Goal: Use online tool/utility: Use online tool/utility

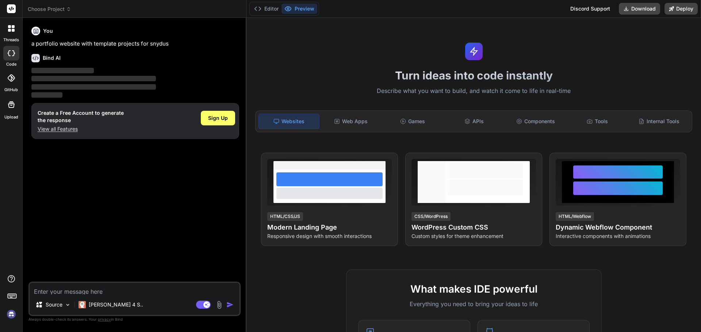
click at [83, 291] on textarea at bounding box center [135, 289] width 210 height 12
click at [110, 230] on div "You a portfolio website with template projects for snydus Bind AI ‌ ‌ ‌ ‌ Creat…" at bounding box center [135, 153] width 211 height 258
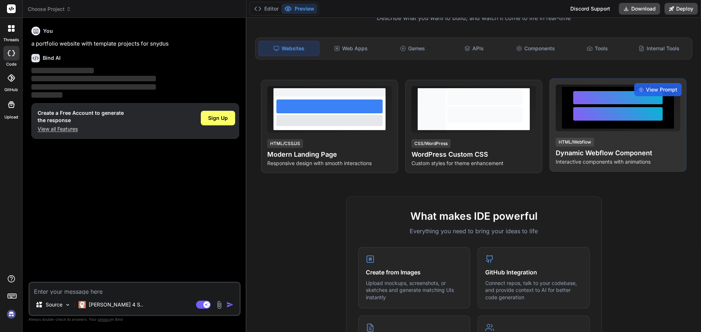
scroll to position [109, 0]
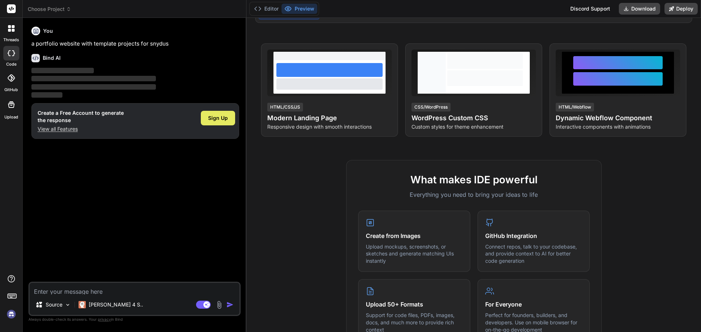
click at [216, 115] on span "Sign Up" at bounding box center [218, 118] width 20 height 7
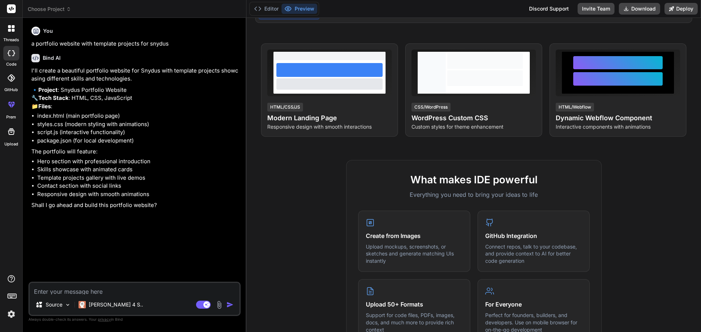
type textarea "x"
click at [116, 298] on div "Source [PERSON_NAME] 4 S.. Agent Mode. When this toggle is activated, AI automa…" at bounding box center [134, 299] width 212 height 34
click at [116, 294] on textarea at bounding box center [135, 289] width 210 height 12
type textarea "y"
type textarea "x"
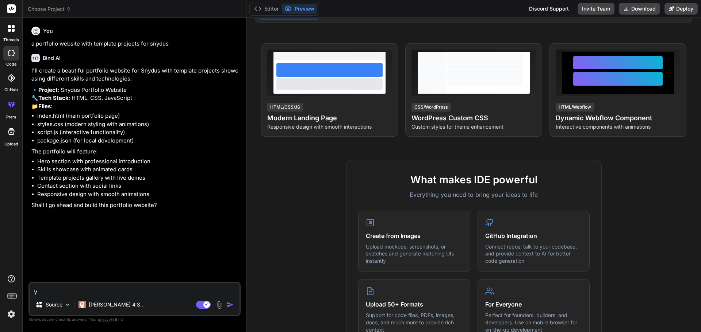
type textarea "ys"
type textarea "x"
type textarea "yse"
type textarea "x"
type textarea "ys"
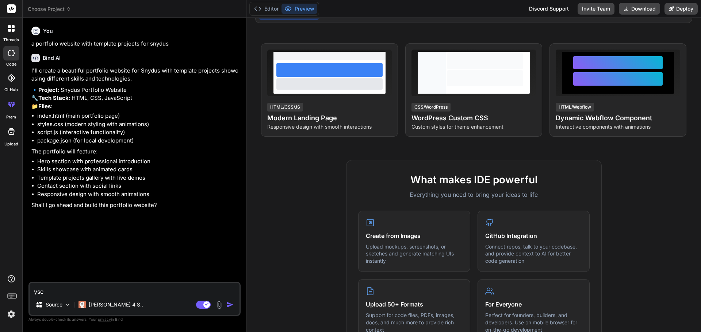
type textarea "x"
type textarea "y"
type textarea "x"
type textarea "ye"
type textarea "x"
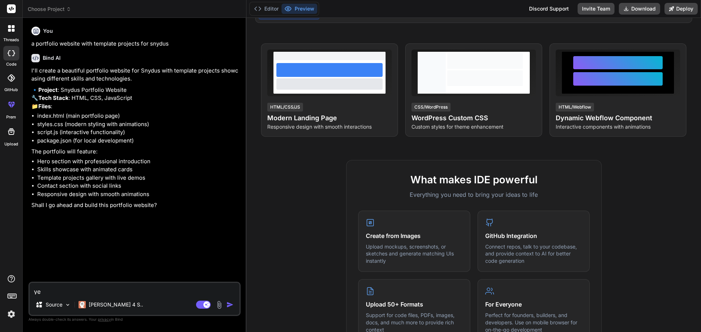
type textarea "yes"
type textarea "x"
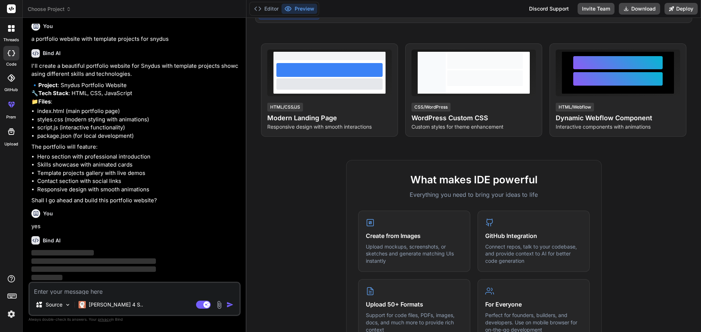
click at [177, 215] on div "You" at bounding box center [135, 213] width 208 height 9
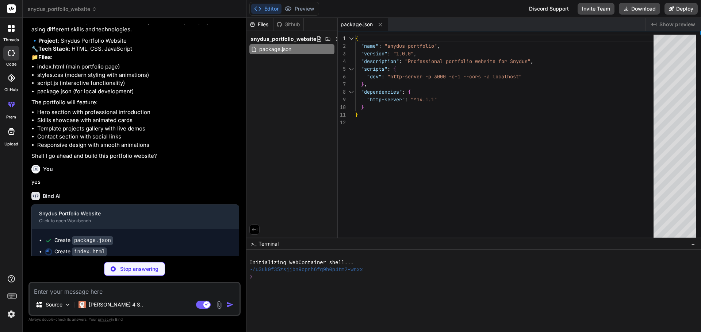
scroll to position [50, 0]
type textarea "x"
type textarea "</div> </footer> <script src="script.js"></script> </body> </html>"
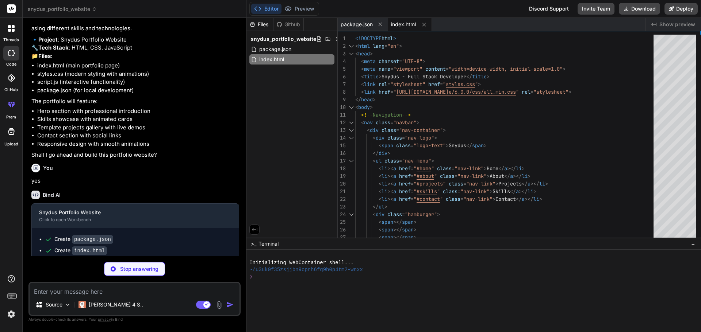
scroll to position [60, 0]
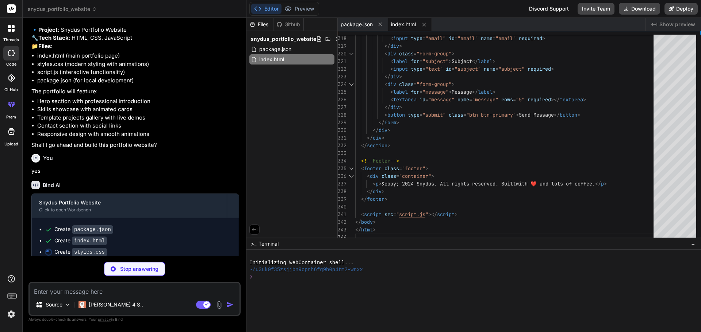
click at [671, 25] on span "Show preview" at bounding box center [677, 24] width 36 height 7
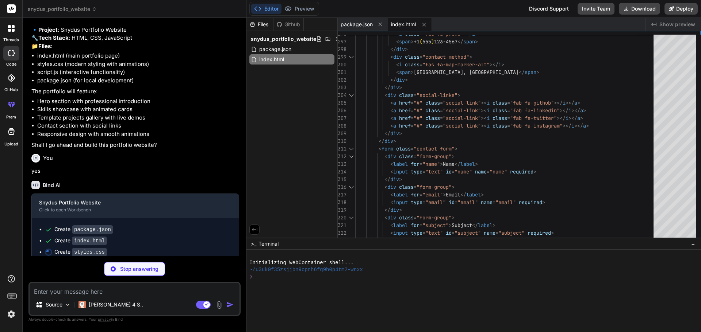
type textarea "x"
type textarea "transition: transform 0.3s ease; } .hover-lift:hover { transform: translateY(-5…"
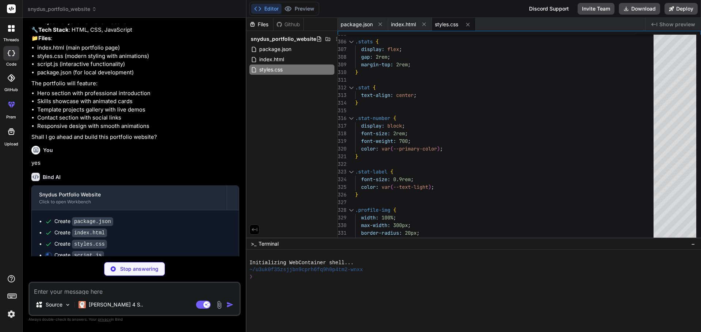
scroll to position [70, 0]
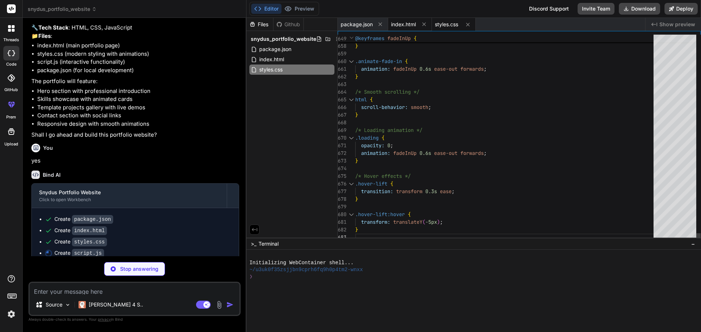
type textarea "x"
click at [404, 22] on span "index.html" at bounding box center [403, 24] width 25 height 7
type textarea "</div> </footer> <script src="script.js"></script> </body> </html>"
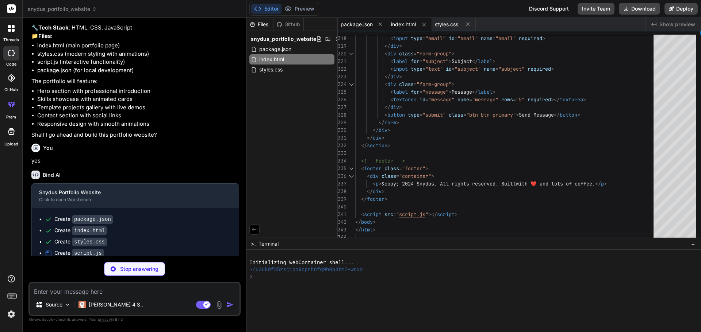
type textarea "x"
click at [352, 22] on span "package.json" at bounding box center [356, 24] width 32 height 7
type textarea "}"
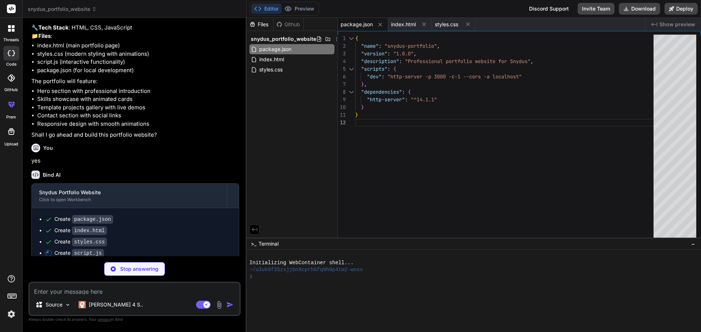
type textarea "x"
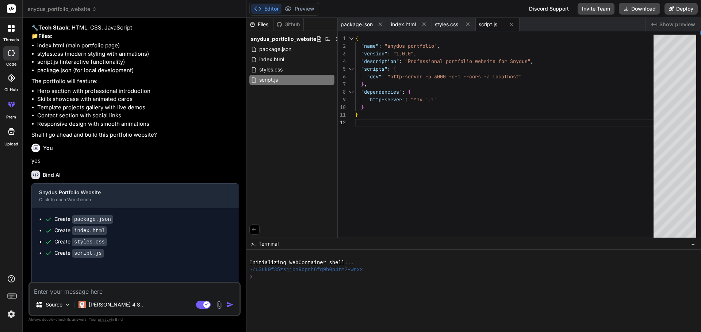
type textarea "x"
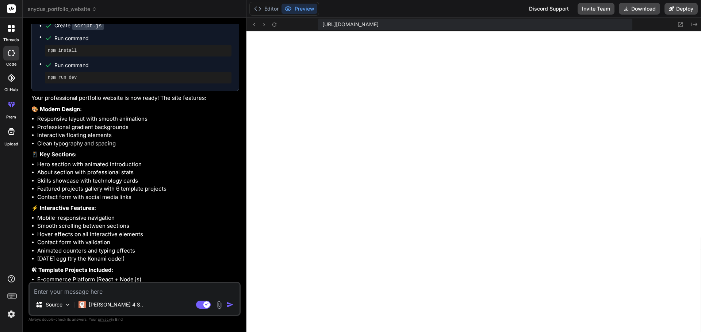
scroll to position [350, 0]
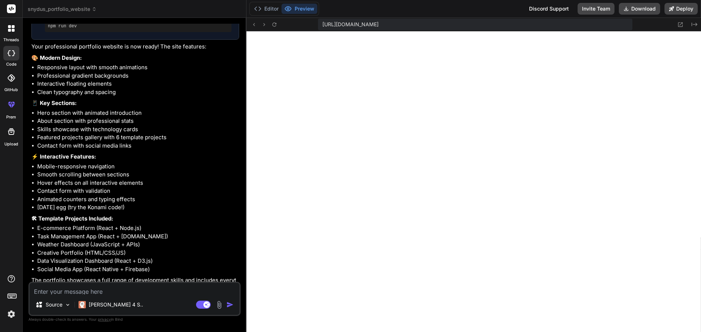
click at [111, 295] on textarea at bounding box center [135, 289] width 210 height 12
type textarea "a"
type textarea "x"
type textarea "al"
type textarea "x"
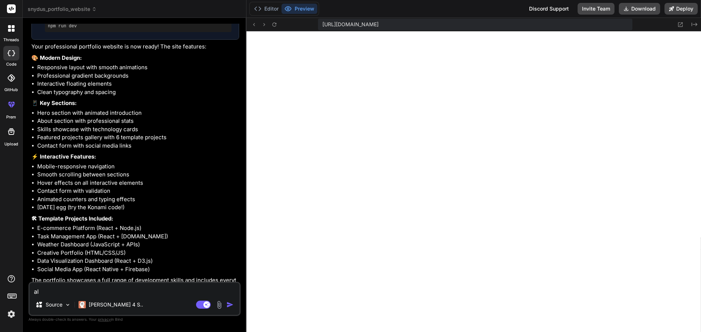
type textarea "als"
type textarea "x"
type textarea "also"
type textarea "x"
type textarea "also"
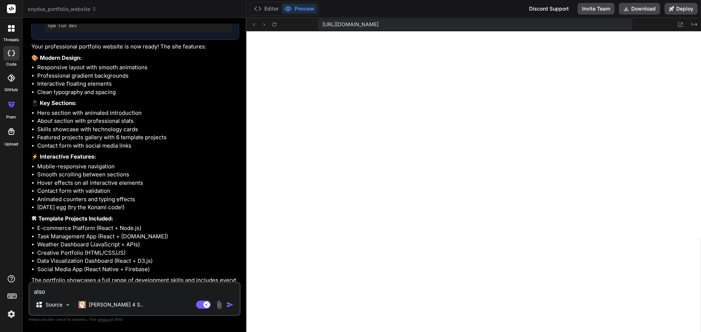
type textarea "x"
type textarea "also i"
type textarea "x"
type textarea "also in"
type textarea "x"
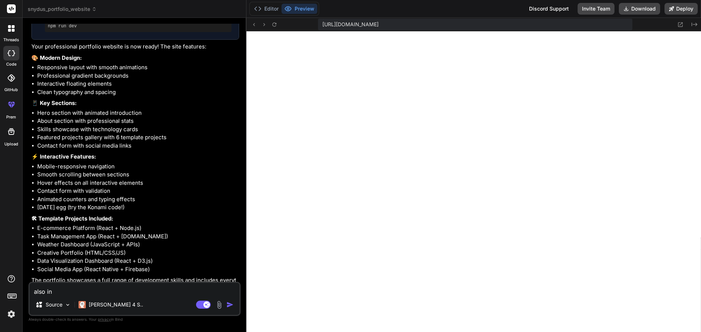
type textarea "also inc"
type textarea "x"
type textarea "also incl"
type textarea "x"
type textarea "also inclu"
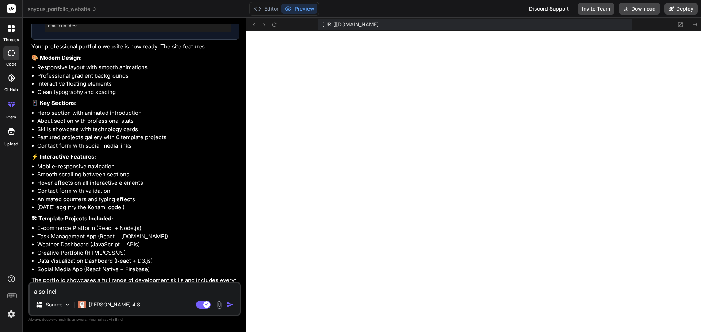
type textarea "x"
type textarea "also includ"
type textarea "x"
type textarea "also include"
type textarea "x"
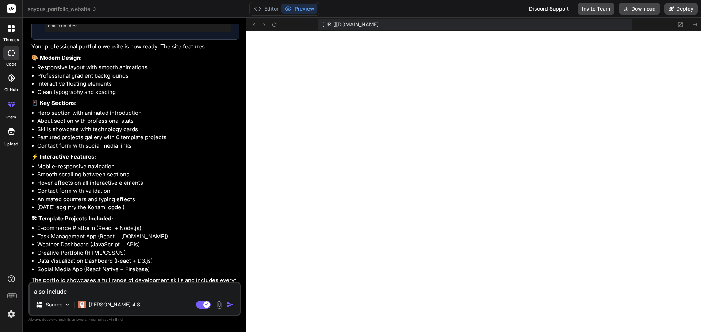
type textarea "also include"
type textarea "x"
type textarea "also include a"
type textarea "x"
type textarea "also include a"
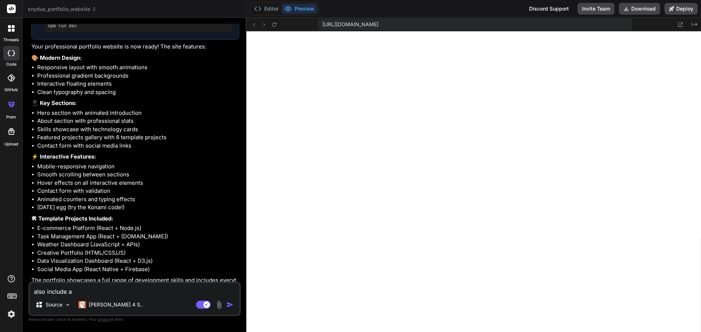
type textarea "x"
type textarea "also include a s"
type textarea "x"
type textarea "also include a sm"
type textarea "x"
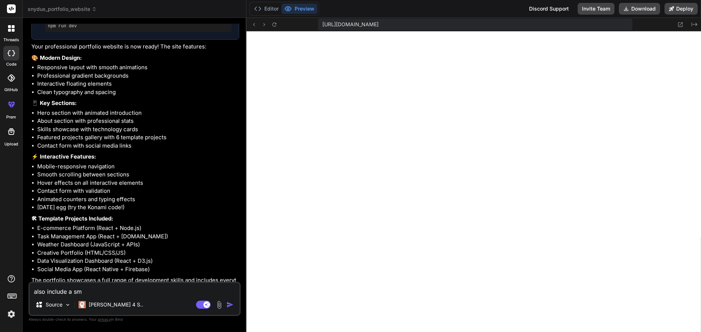
type textarea "also include a sma"
type textarea "x"
type textarea "also include a smal"
type textarea "x"
type textarea "also include a small"
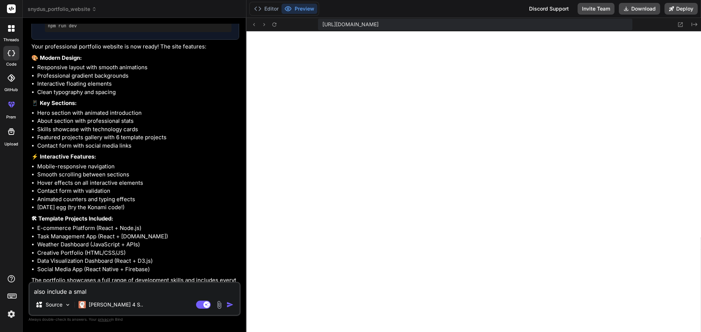
type textarea "x"
type textarea "also include a small"
type textarea "x"
type textarea "also include a small e"
type textarea "x"
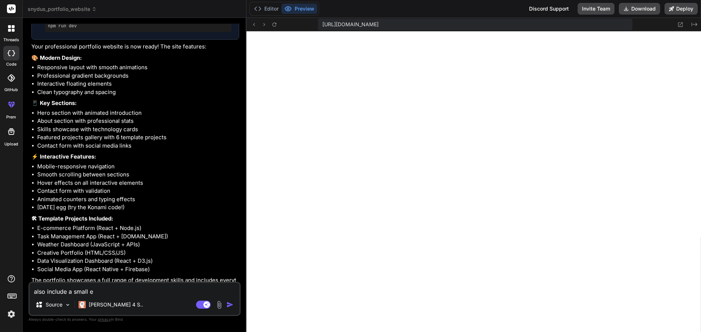
type textarea "also include a small em"
type textarea "x"
type textarea "also include a small ema"
type textarea "x"
type textarea "also include a small emai"
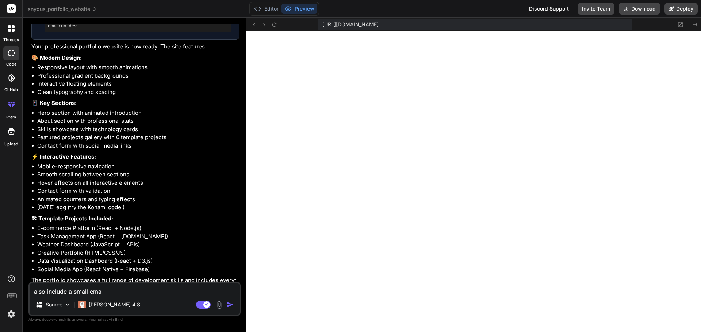
type textarea "x"
type textarea "also include a small email"
type textarea "x"
type textarea "also include a small email"
type textarea "x"
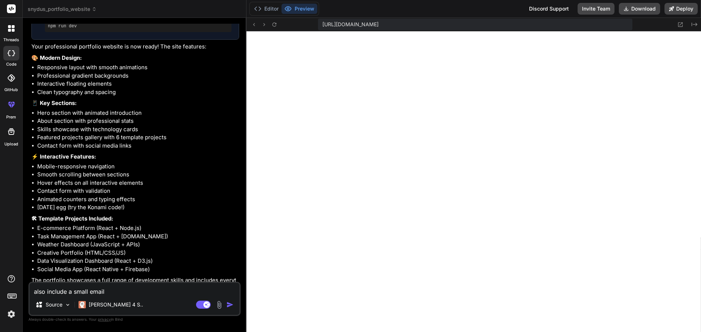
type textarea "also include a small email l"
type textarea "x"
type textarea "also include a small email lo"
type textarea "x"
type textarea "also include a small email log"
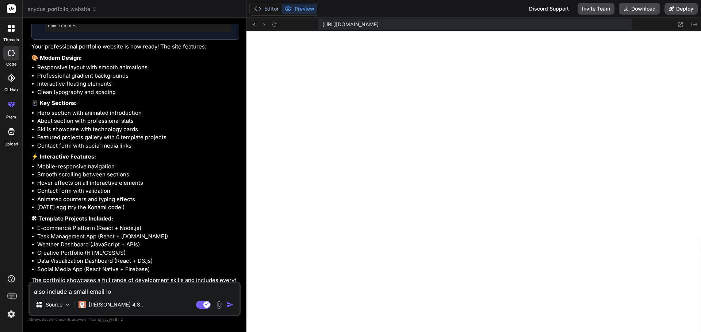
type textarea "x"
type textarea "also include a small email logi"
type textarea "x"
type textarea "also include a small email login"
type textarea "x"
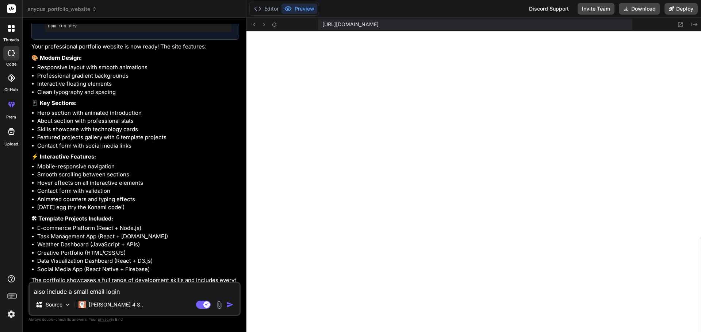
type textarea "also include a small email login"
type textarea "x"
type textarea "also include a small email login b"
type textarea "x"
type textarea "also include a small email login bu"
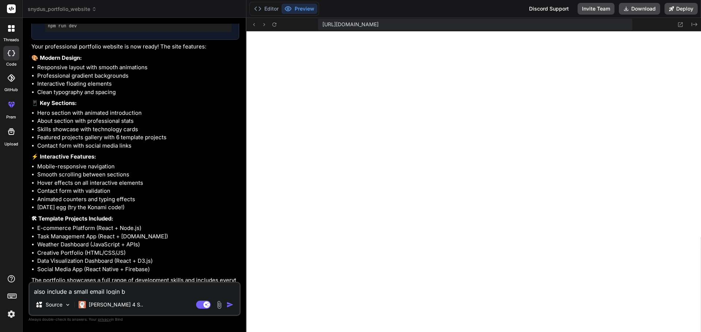
type textarea "x"
type textarea "also include a small email login but"
type textarea "x"
type textarea "also include a small email login butt"
type textarea "x"
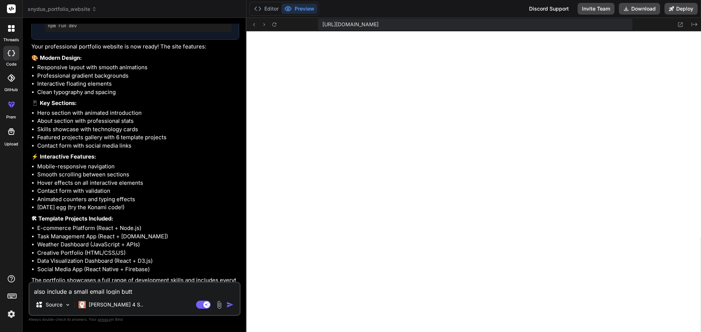
type textarea "also include a small email login butto"
type textarea "x"
type textarea "also include a small email login button"
type textarea "x"
type textarea "also include a small email login button"
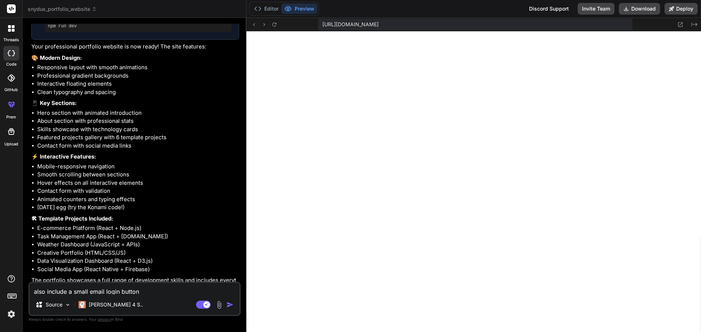
type textarea "x"
type textarea "also include a small email login button f"
type textarea "x"
type textarea "also include a small email login button"
type textarea "x"
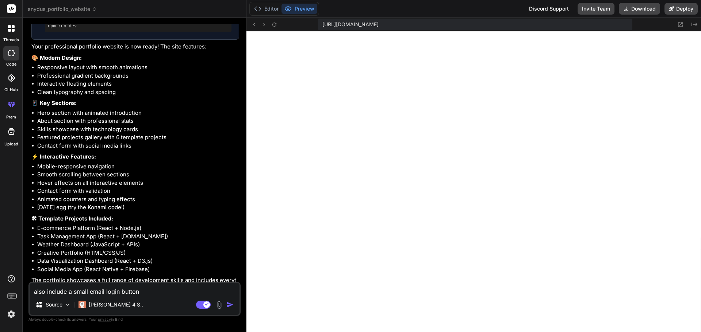
type textarea "also include a small email login button s"
type textarea "x"
type textarea "also include a small email login button so"
type textarea "x"
type textarea "also include a small email login button som"
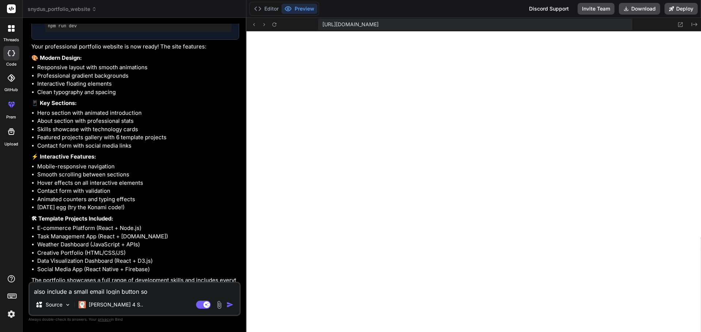
type textarea "x"
type textarea "also include a small email login button some"
type textarea "x"
type textarea "also include a small email login button someh"
type textarea "x"
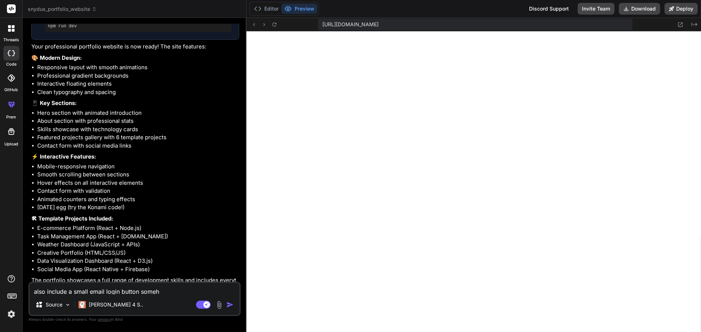
type textarea "also include a small email login button somehw"
type textarea "x"
type textarea "also include a small email login button someh"
type textarea "x"
type textarea "also include a small email login button some"
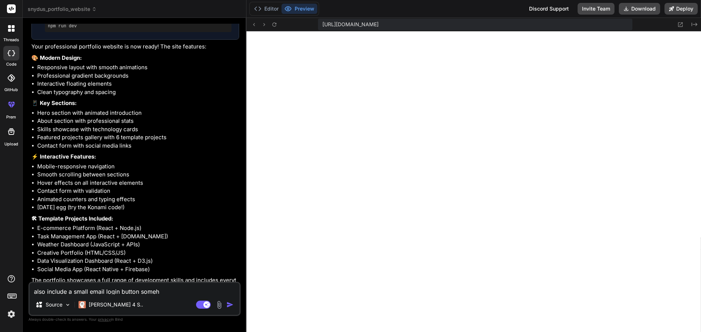
type textarea "x"
type textarea "also include a small email login button somew"
type textarea "x"
type textarea "also include a small email login button somewh"
type textarea "x"
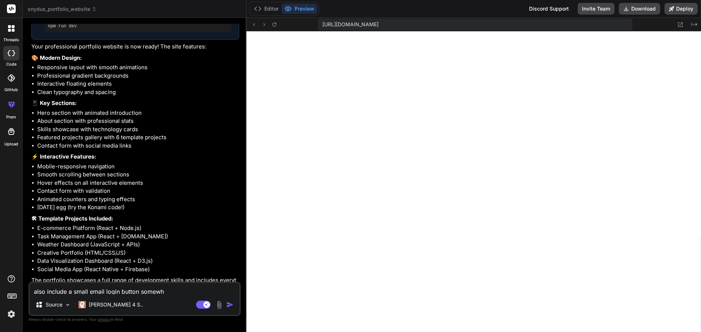
type textarea "also include a small email login button somewhe"
type textarea "x"
type textarea "also include a small email login button somewher"
type textarea "x"
type textarea "also include a small email login button somewhere"
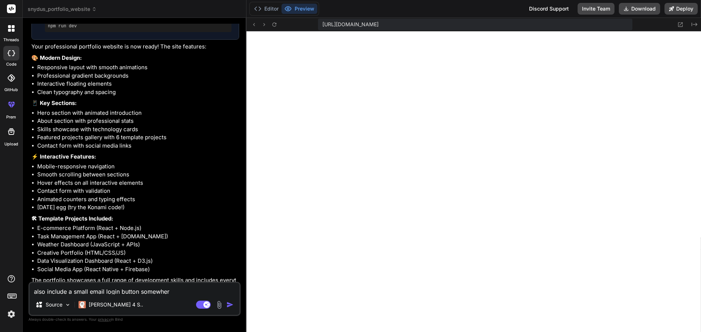
type textarea "x"
type textarea "also include a small email login button somewhere,"
type textarea "x"
type textarea "also include a small email login button somewhere,"
type textarea "x"
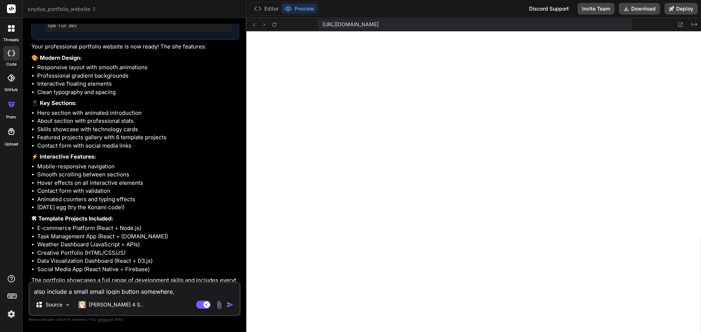
type textarea "also include a small email login button somewhere, a"
type textarea "x"
type textarea "also include a small email login button somewhere, an"
type textarea "x"
type textarea "also include a small email login button somewhere, and"
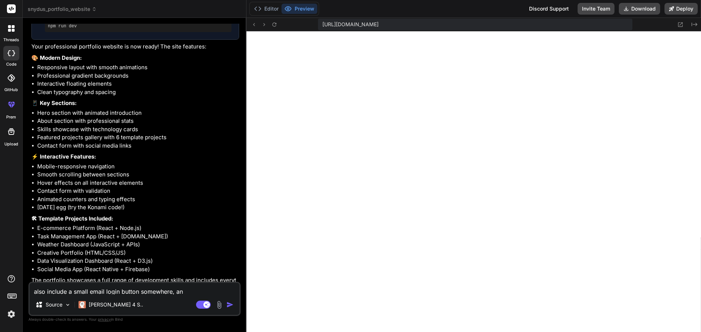
type textarea "x"
type textarea "also include a small email login button somewhere, and"
type textarea "x"
type textarea "also include a small email login button somewhere, and m"
type textarea "x"
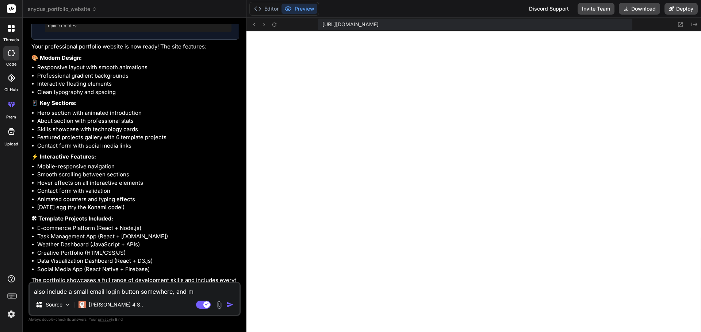
type textarea "also include a small email login button somewhere, and ma"
type textarea "x"
type textarea "also include a small email login button somewhere, and mak"
type textarea "x"
type textarea "also include a small email login button somewhere, and make"
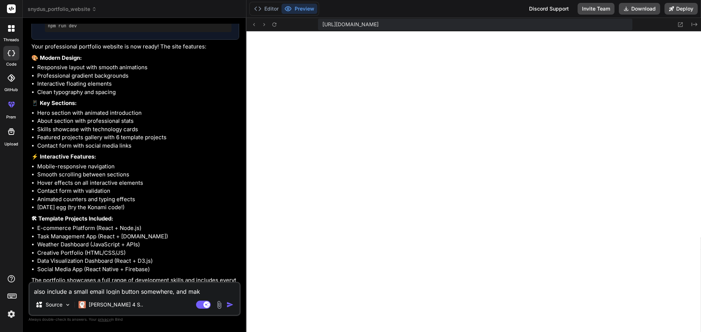
type textarea "x"
type textarea "also include a small email login button somewhere, and make"
type textarea "x"
type textarea "also include a small email login button somewhere, and make i"
type textarea "x"
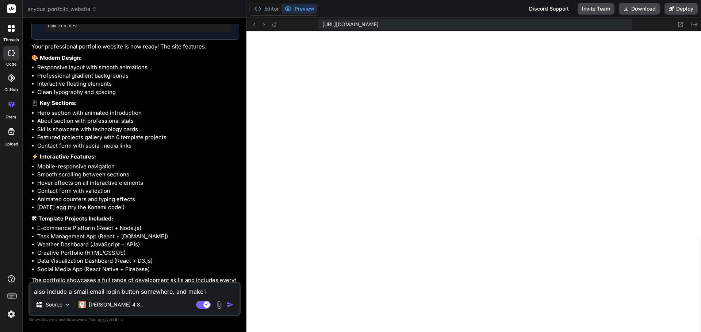
type textarea "also include a small email login button somewhere, and make it"
type textarea "x"
type textarea "also include a small email login button somewhere, and make i"
type textarea "x"
type textarea "also include a small email login button somewhere, and make it"
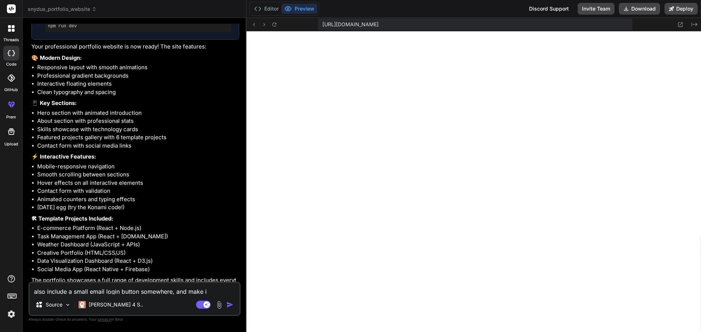
type textarea "x"
type textarea "also include a small email login button somewhere, and make it"
type textarea "x"
type textarea "also include a small email login button somewhere, and make it a"
type textarea "x"
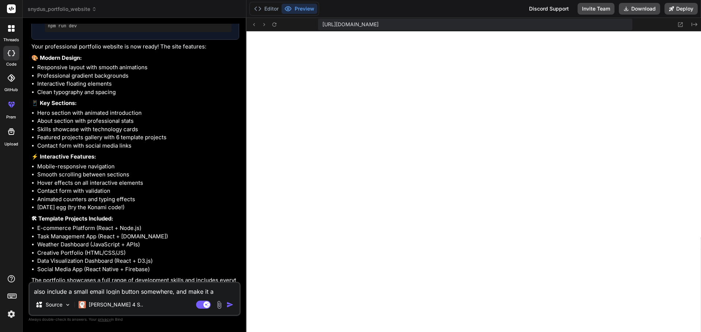
type textarea "also include a small email login button somewhere, and make it al"
type textarea "x"
type textarea "also include a small email login button somewhere, and make it alm"
type textarea "x"
type textarea "also include a small email login button somewhere, and make it almo"
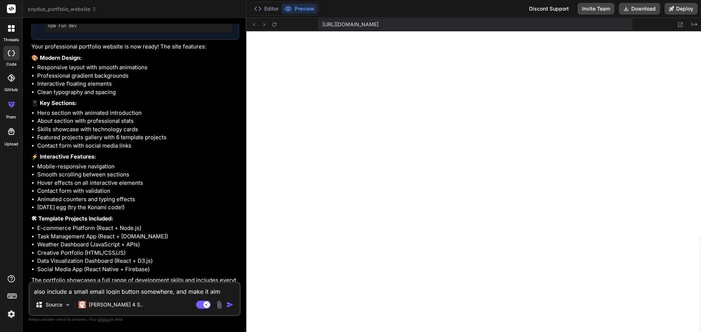
type textarea "x"
type textarea "also include a small email login button somewhere, and make it almos"
type textarea "x"
type textarea "also include a small email login button somewhere, and make it almost"
type textarea "x"
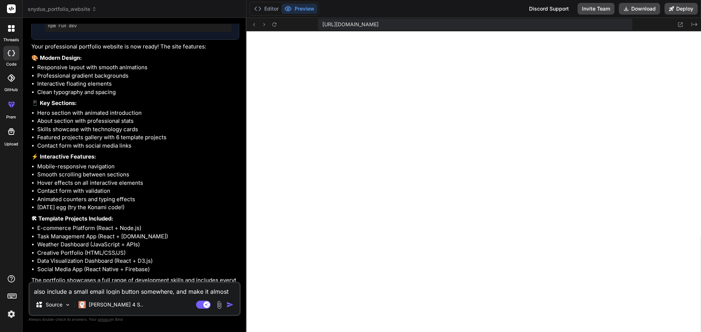
type textarea "also include a small email login button somewhere, and make it almost"
type textarea "x"
type textarea "also include a small email login button somewhere, and make it almost i"
type textarea "x"
type textarea "also include a small email login button somewhere, and make it almost id"
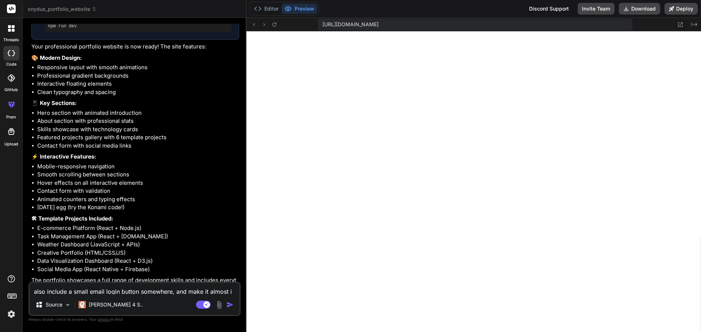
type textarea "x"
type textarea "also include a small email login button somewhere, and make it almost ide"
type textarea "x"
type textarea "also include a small email login button somewhere, and make it almost iden"
type textarea "x"
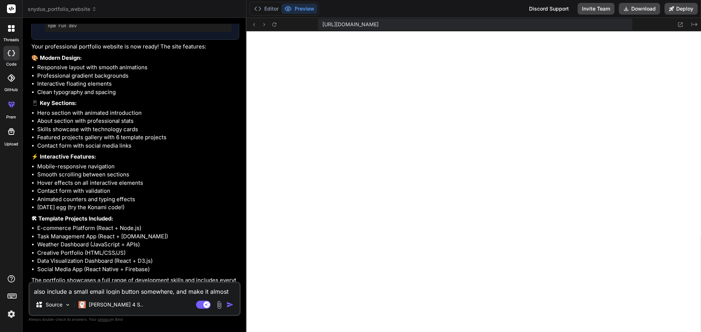
type textarea "also include a small email login button somewhere, and make it almost ident"
type textarea "x"
type textarea "also include a small email login button somewhere, and make it almost identi"
type textarea "x"
type textarea "also include a small email login button somewhere, and make it almost identic"
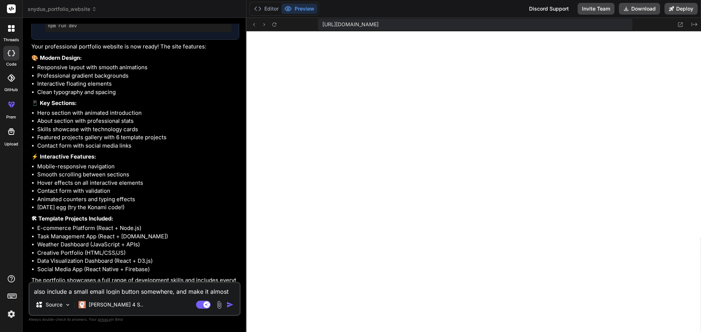
type textarea "x"
type textarea "also include a small email login button somewhere, and make it almost identica"
type textarea "x"
type textarea "also include a small email login button somewhere, and make it almost identical"
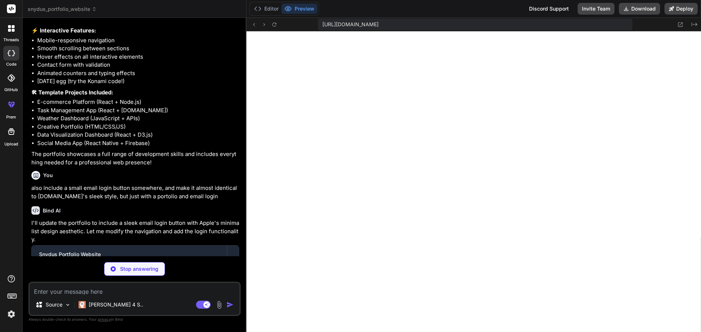
scroll to position [479, 0]
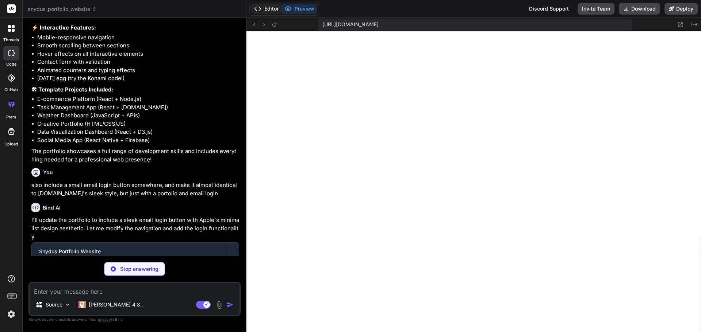
click at [264, 8] on button "Editor" at bounding box center [266, 9] width 30 height 10
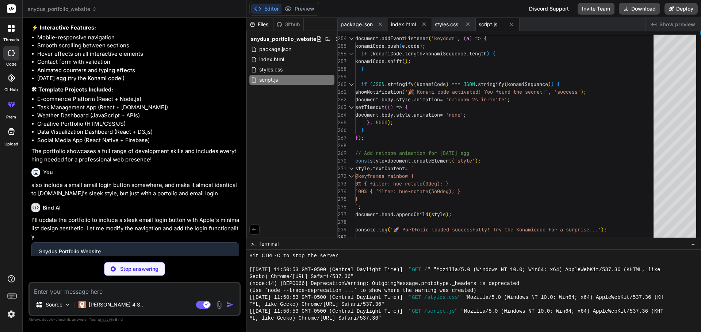
click at [403, 25] on span "index.html" at bounding box center [403, 24] width 25 height 7
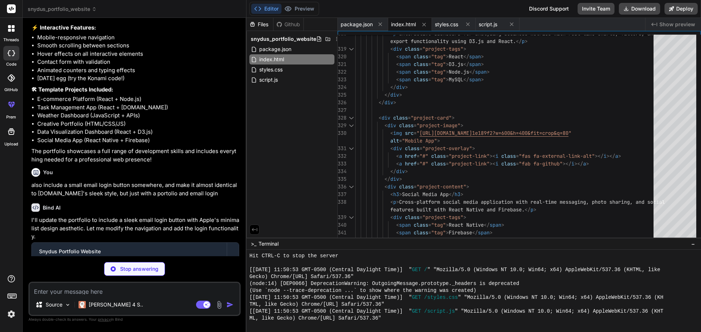
scroll to position [489, 0]
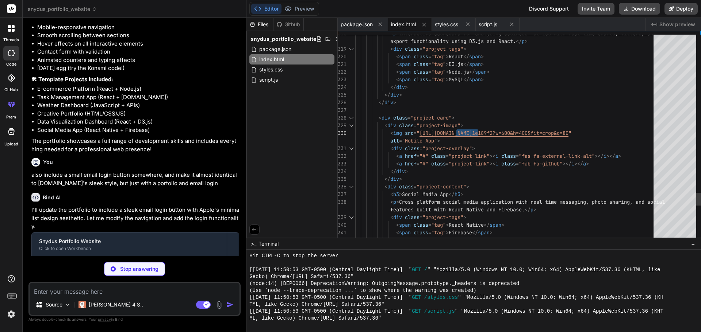
drag, startPoint x: 421, startPoint y: 134, endPoint x: 656, endPoint y: 134, distance: 235.4
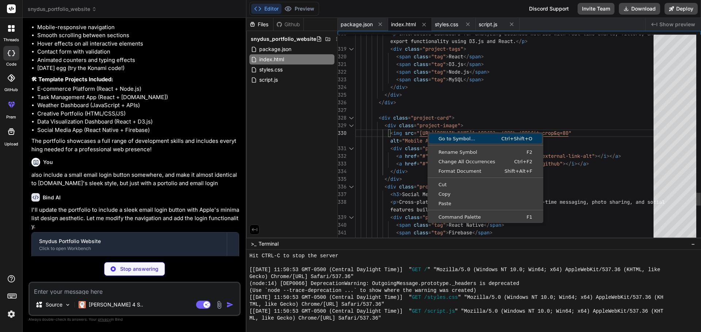
click at [448, 139] on span "Go to Symbol..." at bounding box center [458, 138] width 58 height 5
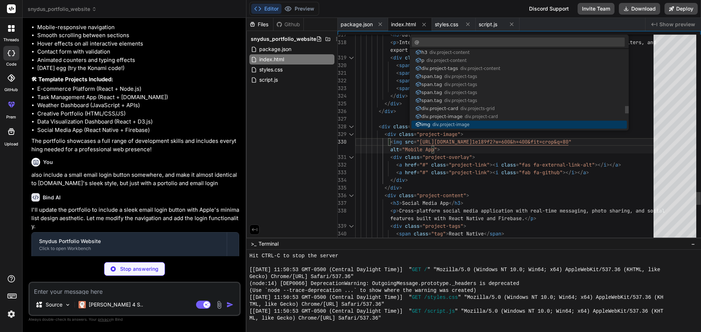
scroll to position [4, 0]
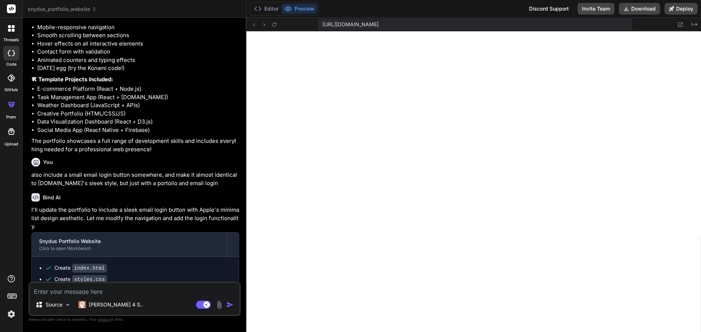
scroll to position [666, 0]
click at [647, 9] on button "Download" at bounding box center [638, 9] width 41 height 12
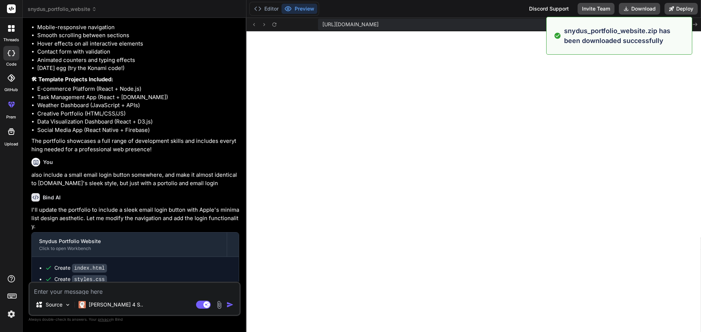
scroll to position [745, 0]
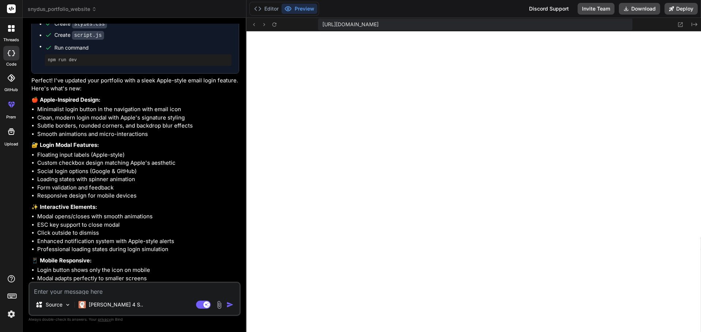
click at [115, 293] on textarea at bounding box center [135, 289] width 210 height 12
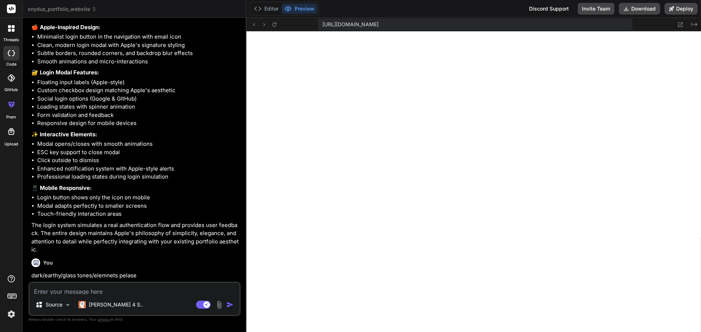
scroll to position [915, 0]
click at [97, 289] on textarea at bounding box center [135, 289] width 210 height 12
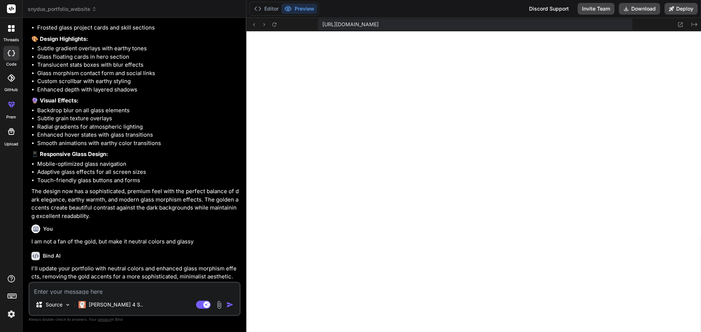
scroll to position [1165, 0]
click at [92, 293] on textarea at bounding box center [135, 289] width 210 height 12
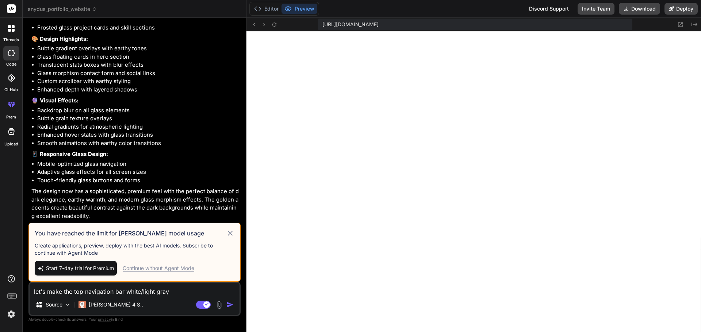
click at [141, 272] on div "Continue without Agent Mode" at bounding box center [159, 268] width 72 height 7
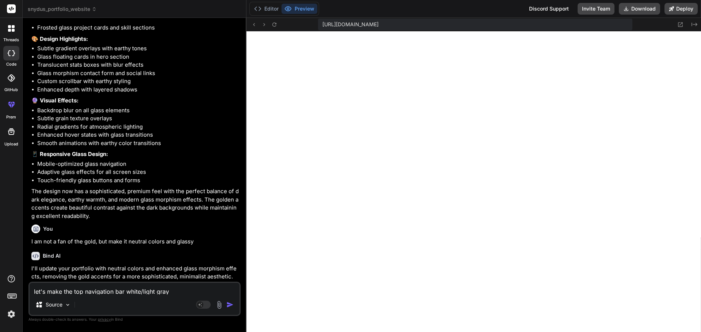
click at [157, 291] on textarea "let's make the top navigation bar white/light gray" at bounding box center [135, 289] width 210 height 12
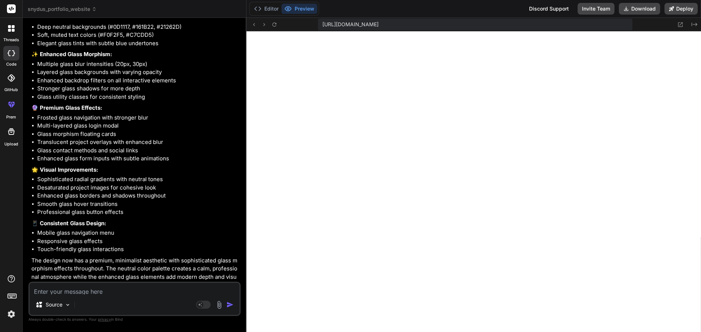
scroll to position [1675, 0]
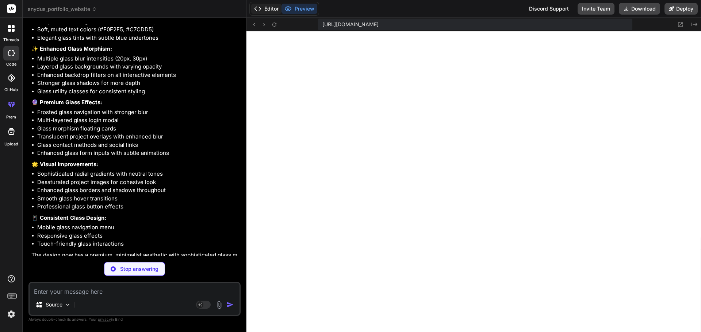
click at [265, 11] on button "Editor" at bounding box center [266, 9] width 30 height 10
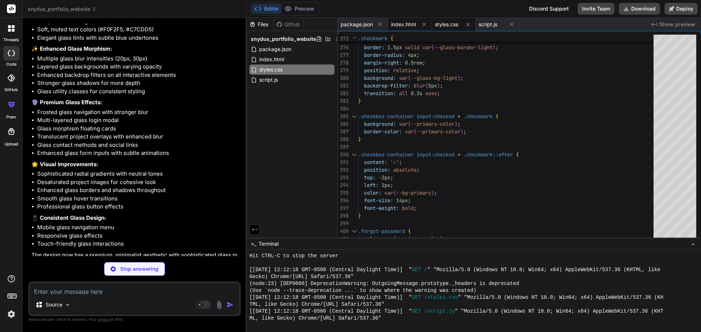
click at [393, 25] on span "index.html" at bounding box center [403, 24] width 25 height 7
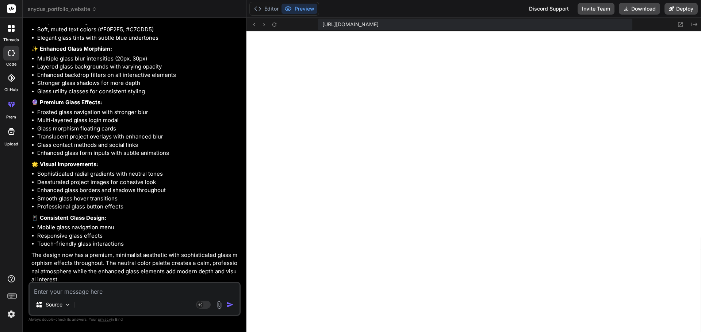
scroll to position [1414, 0]
click at [73, 295] on textarea at bounding box center [135, 289] width 210 height 12
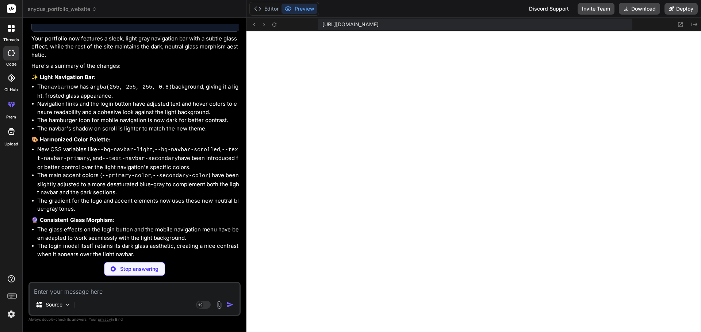
scroll to position [1719, 0]
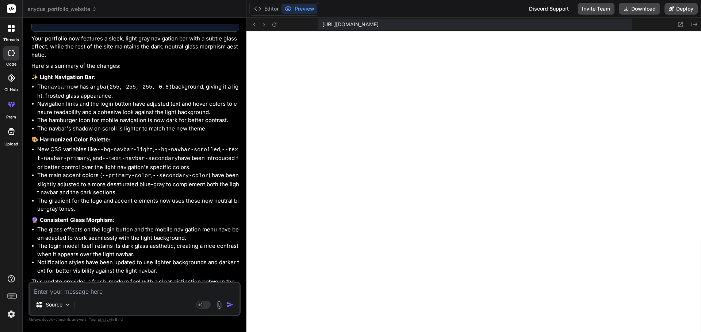
click at [109, 295] on textarea at bounding box center [135, 289] width 210 height 12
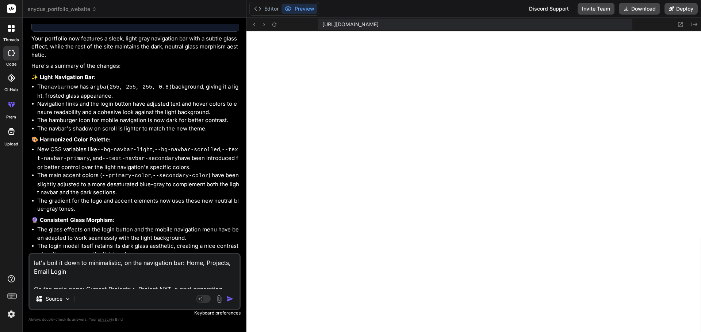
drag, startPoint x: 180, startPoint y: 286, endPoint x: 161, endPoint y: 290, distance: 19.3
click at [161, 289] on textarea "let's boil it down to minimalistic, on the navigation bar: Home, Projects, Emai…" at bounding box center [135, 271] width 210 height 35
click at [229, 287] on textarea "let's boil it down to minimalistic, on the navigation bar: Home, Projects, Emai…" at bounding box center [135, 271] width 210 height 35
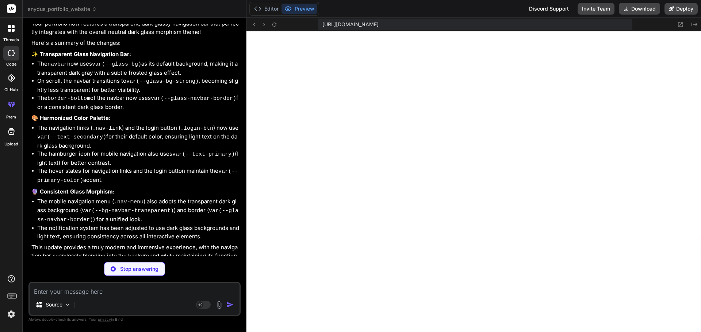
scroll to position [2557, 0]
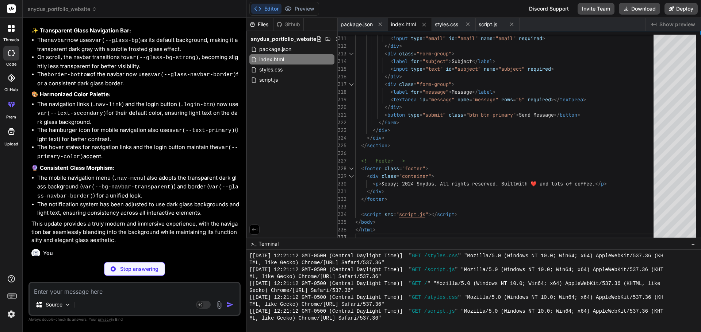
click at [65, 290] on textarea at bounding box center [135, 289] width 210 height 12
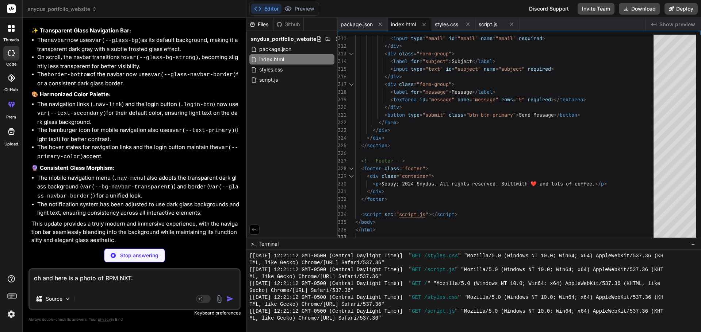
paste textarea
click at [222, 301] on img at bounding box center [219, 299] width 8 height 8
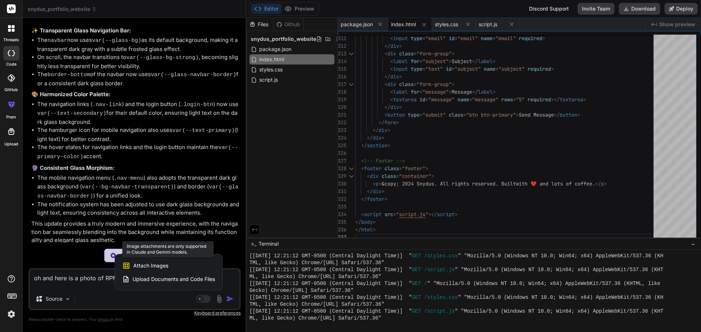
click at [172, 273] on div "Attach Images Image attachments are only supported in [PERSON_NAME] and Gemini …" at bounding box center [168, 266] width 93 height 14
click at [90, 292] on div at bounding box center [350, 166] width 701 height 332
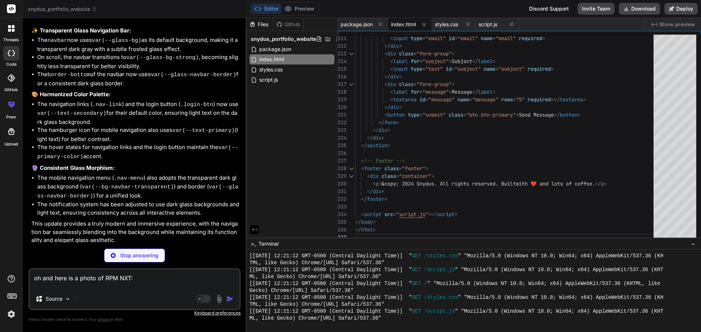
click at [128, 285] on textarea "oh and here is a photo of RPM NXT:" at bounding box center [135, 279] width 210 height 19
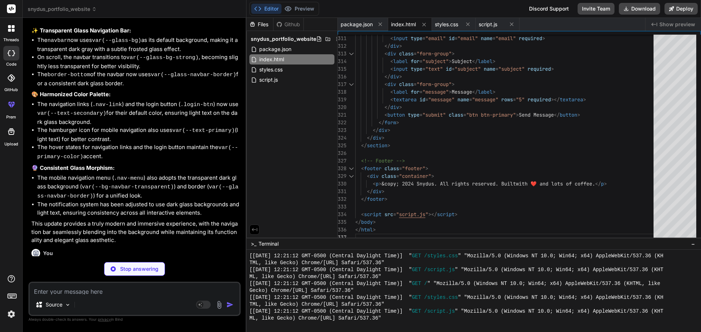
click at [148, 301] on div "Bind AI" at bounding box center [135, 305] width 208 height 8
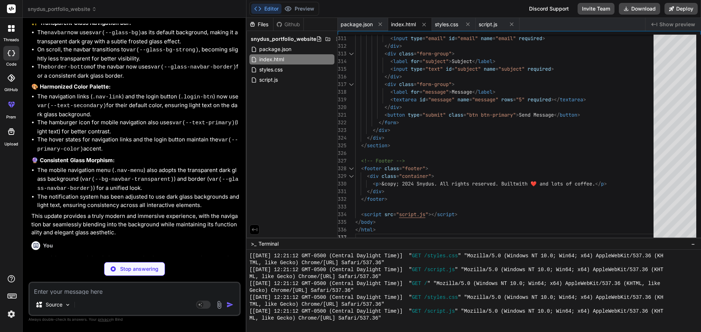
scroll to position [2567, 0]
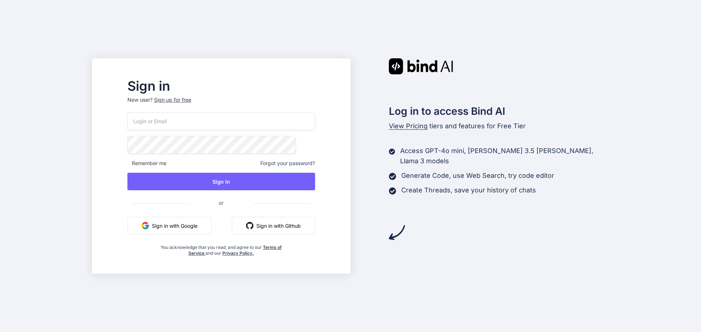
click at [212, 223] on button "Sign in with Google" at bounding box center [169, 226] width 84 height 18
